Goal: Information Seeking & Learning: Check status

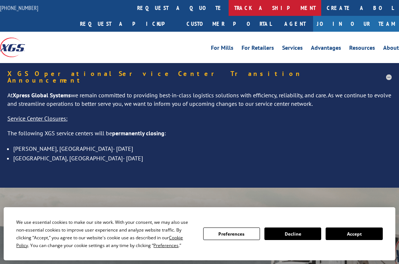
click at [229, 6] on link "track a shipment" at bounding box center [275, 8] width 93 height 16
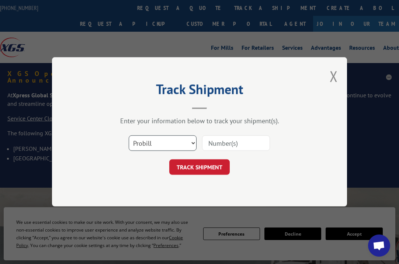
click at [189, 138] on select "Select category... Probill BOL PO" at bounding box center [163, 143] width 68 height 15
select select "po"
click at [129, 136] on select "Select category... Probill BOL PO" at bounding box center [163, 143] width 68 height 15
click at [234, 145] on input at bounding box center [236, 143] width 68 height 15
type input "44505239"
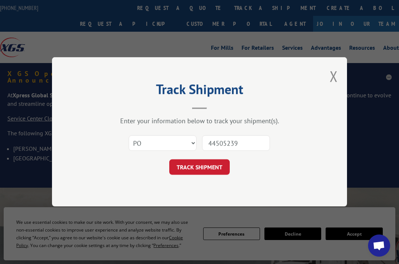
click at [169, 160] on button "TRACK SHIPMENT" at bounding box center [199, 167] width 60 height 15
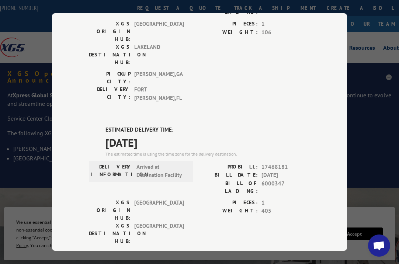
scroll to position [147, 0]
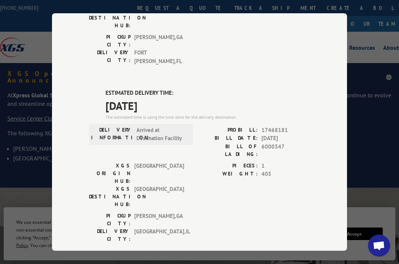
click at [234, 212] on div "PICKUP CITY: [GEOGRAPHIC_DATA] , [GEOGRAPHIC_DATA]: [GEOGRAPHIC_DATA] , [GEOGRA…" at bounding box center [199, 229] width 221 height 35
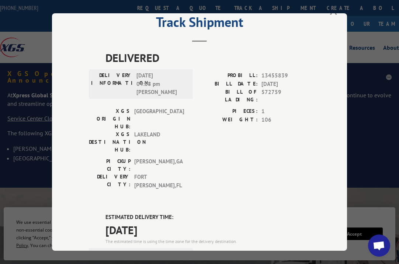
scroll to position [0, 0]
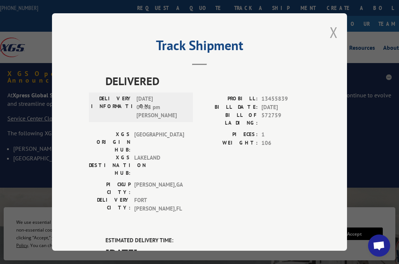
click at [331, 28] on button "Close modal" at bounding box center [334, 32] width 8 height 20
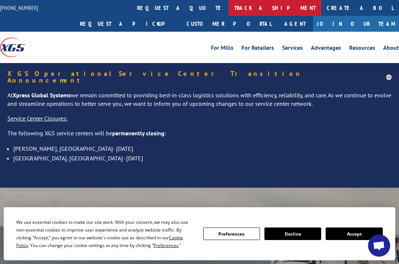
click at [229, 4] on link "track a shipment" at bounding box center [275, 8] width 93 height 16
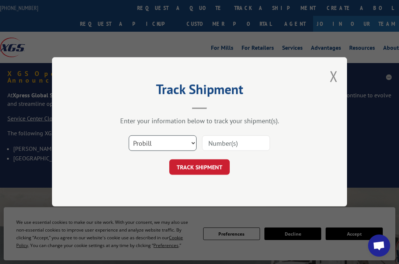
click at [157, 142] on select "Select category... Probill BOL PO" at bounding box center [163, 143] width 68 height 15
select select "po"
click at [129, 136] on select "Select category... Probill BOL PO" at bounding box center [163, 143] width 68 height 15
click at [224, 142] on input at bounding box center [236, 143] width 68 height 15
type input "44505231"
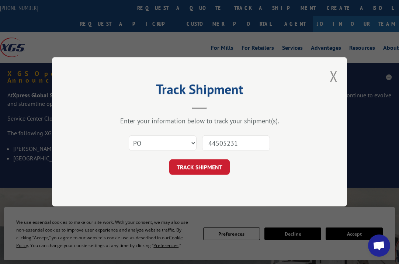
click at [169, 160] on button "TRACK SHIPMENT" at bounding box center [199, 167] width 60 height 15
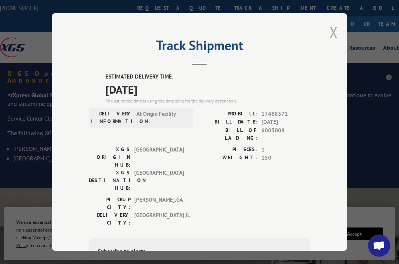
click at [330, 26] on button "Close modal" at bounding box center [334, 32] width 8 height 20
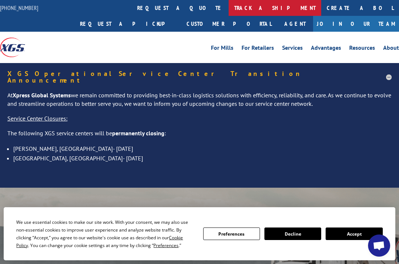
click at [229, 7] on link "track a shipment" at bounding box center [275, 8] width 93 height 16
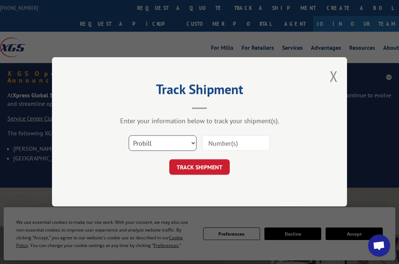
drag, startPoint x: 160, startPoint y: 142, endPoint x: 160, endPoint y: 150, distance: 8.5
click at [160, 144] on select "Select category... Probill BOL PO" at bounding box center [163, 143] width 68 height 15
select select "po"
click at [129, 136] on select "Select category... Probill BOL PO" at bounding box center [163, 143] width 68 height 15
click at [240, 143] on input at bounding box center [236, 143] width 68 height 15
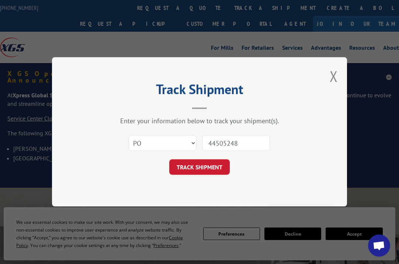
type input "44505248"
click at [169, 160] on button "TRACK SHIPMENT" at bounding box center [199, 167] width 60 height 15
